Goal: Navigation & Orientation: Go to known website

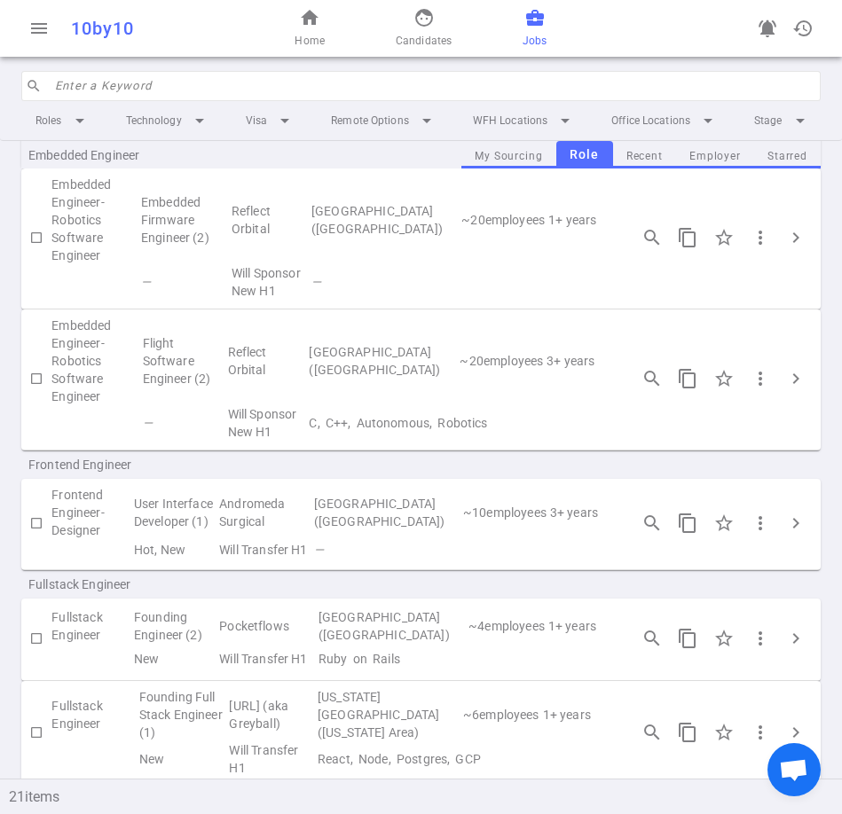
scroll to position [711, 0]
